Goal: Navigation & Orientation: Understand site structure

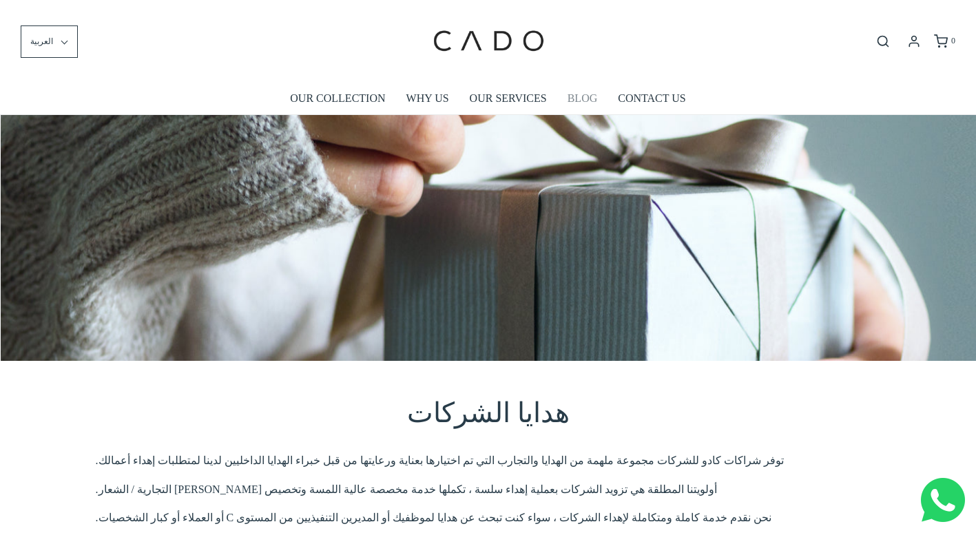
click at [583, 98] on link "BLOG" at bounding box center [582, 99] width 30 height 32
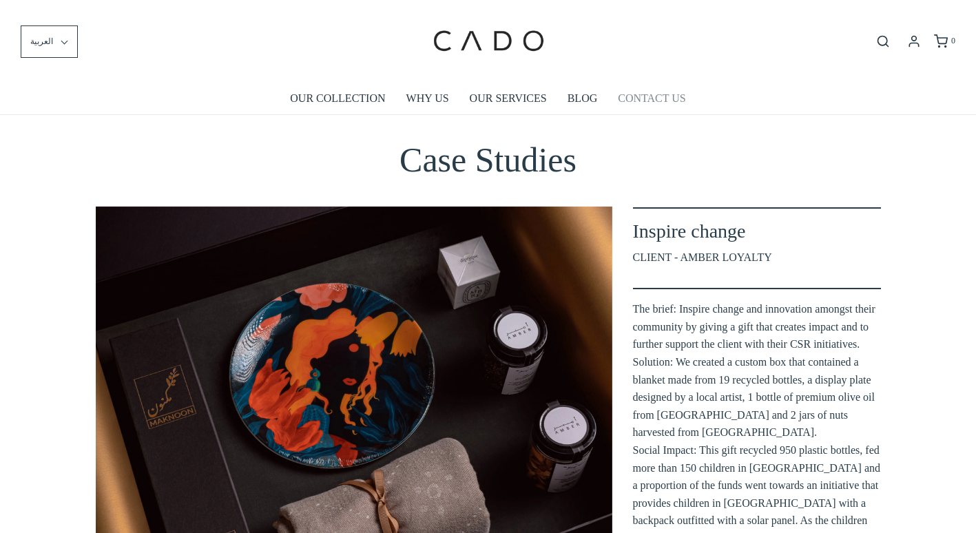
click at [654, 101] on link "CONTACT US" at bounding box center [651, 99] width 67 height 32
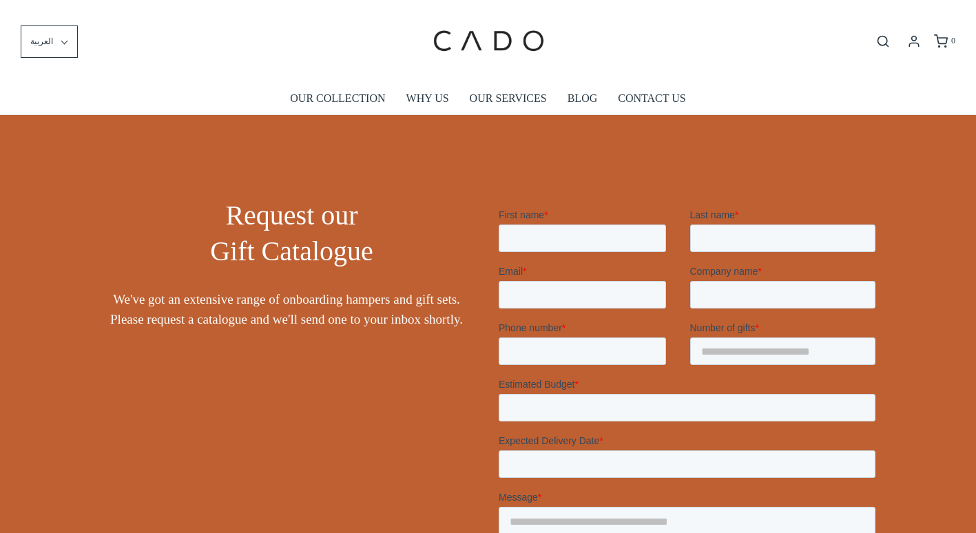
click at [336, 92] on link "OUR COLLECTION" at bounding box center [337, 99] width 95 height 32
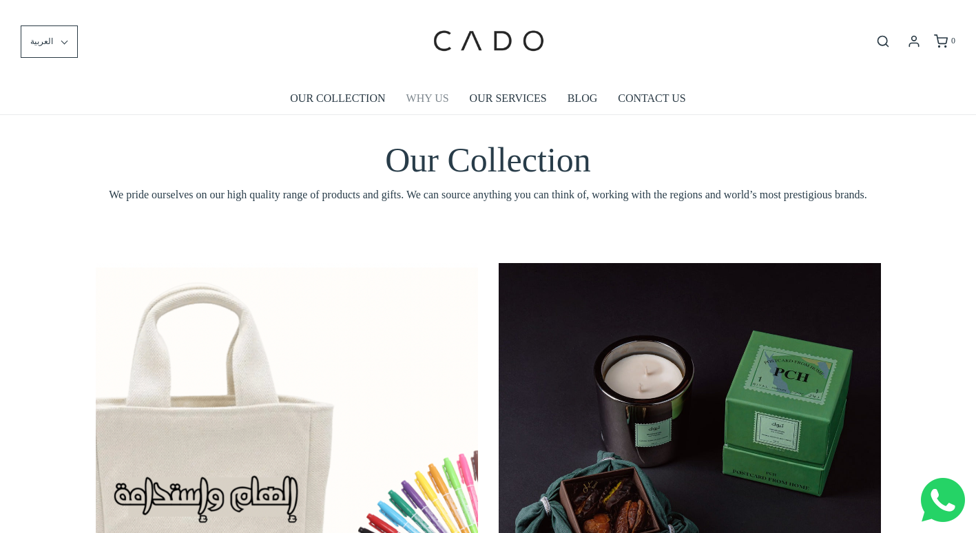
click at [417, 96] on link "WHY US" at bounding box center [427, 99] width 43 height 32
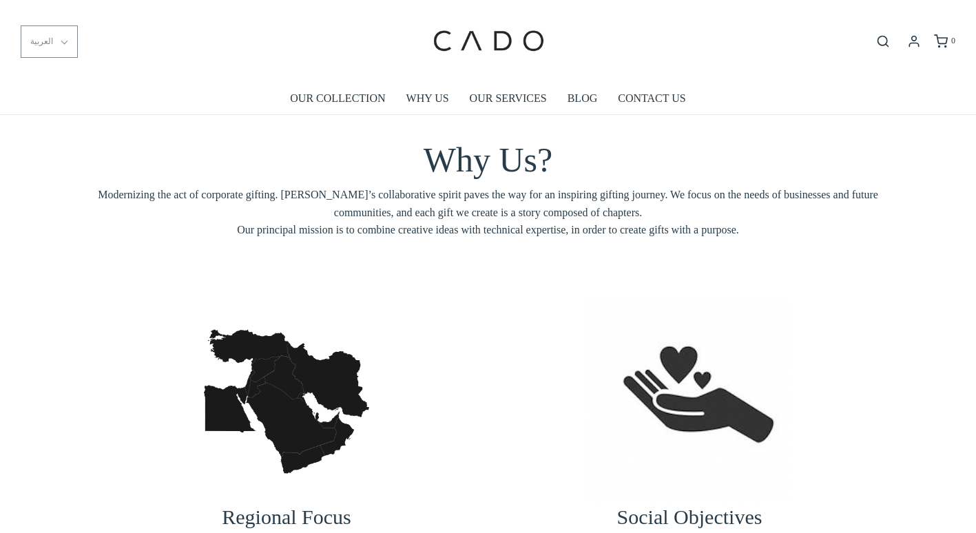
click at [36, 44] on span "العربية" at bounding box center [41, 41] width 23 height 13
click at [43, 103] on li "العربية" at bounding box center [49, 107] width 56 height 33
